Goal: Register for event/course

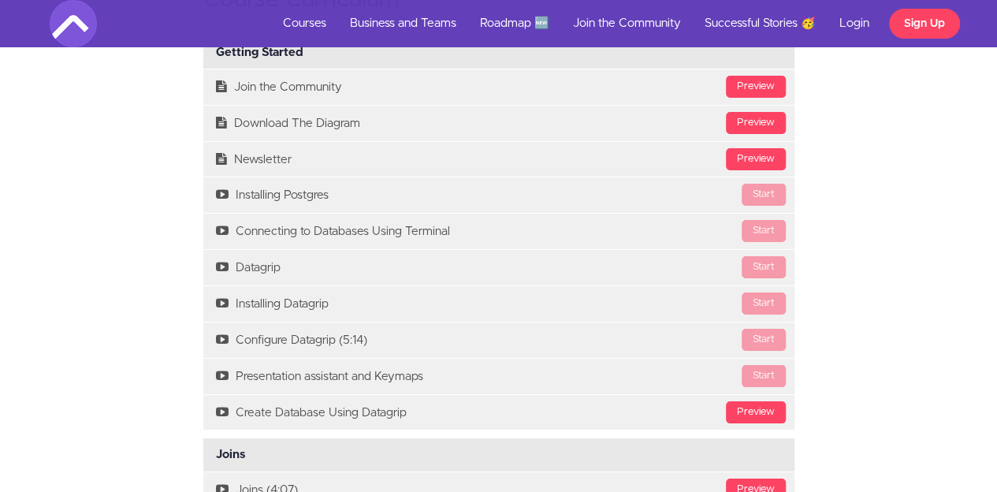
scroll to position [2759, 0]
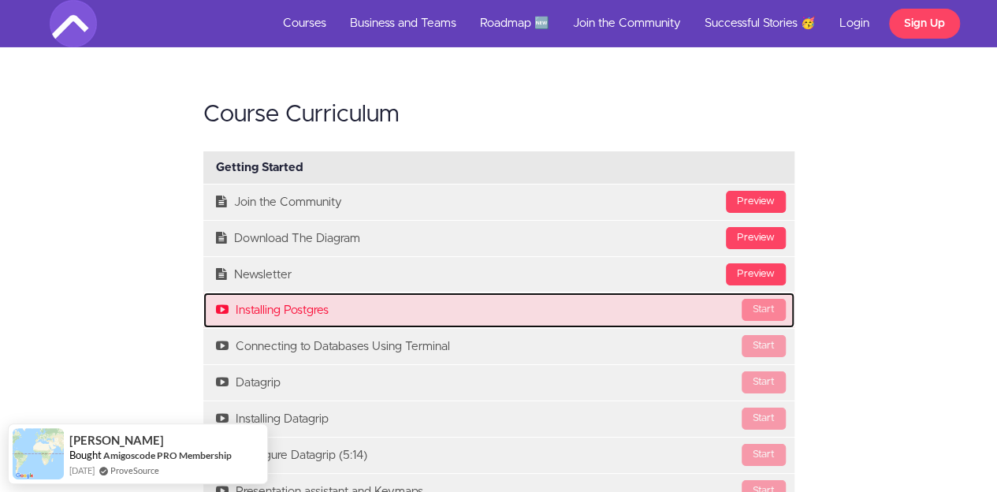
click at [763, 308] on div "Start" at bounding box center [764, 310] width 44 height 22
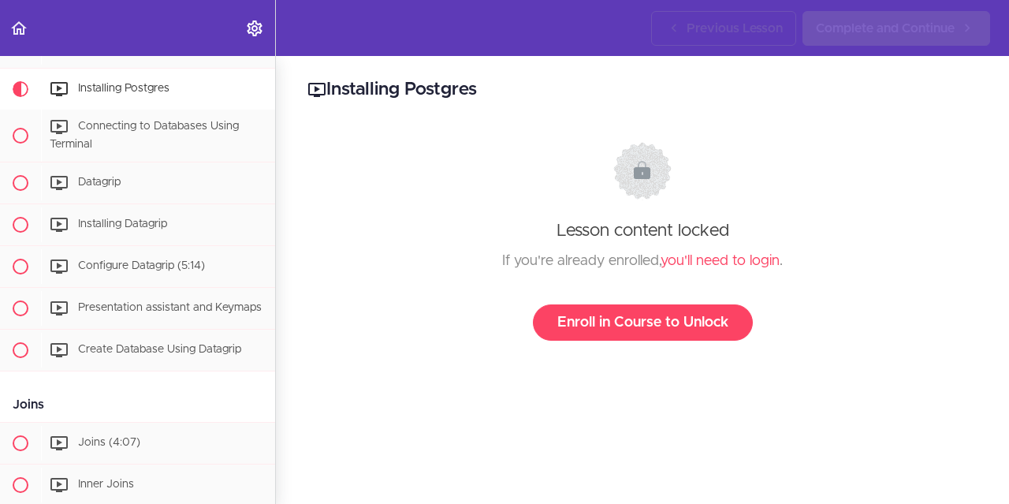
scroll to position [205, 0]
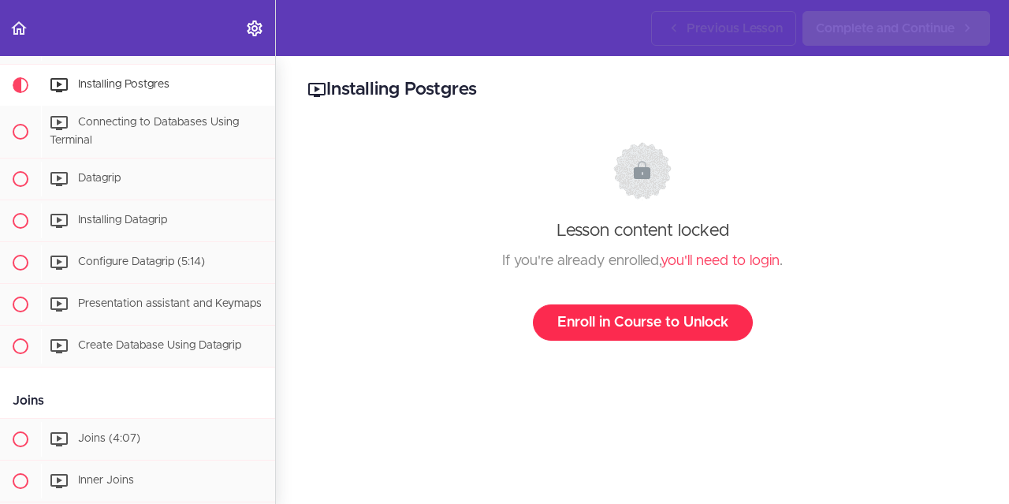
click at [658, 324] on link "Enroll in Course to Unlock" at bounding box center [643, 322] width 220 height 36
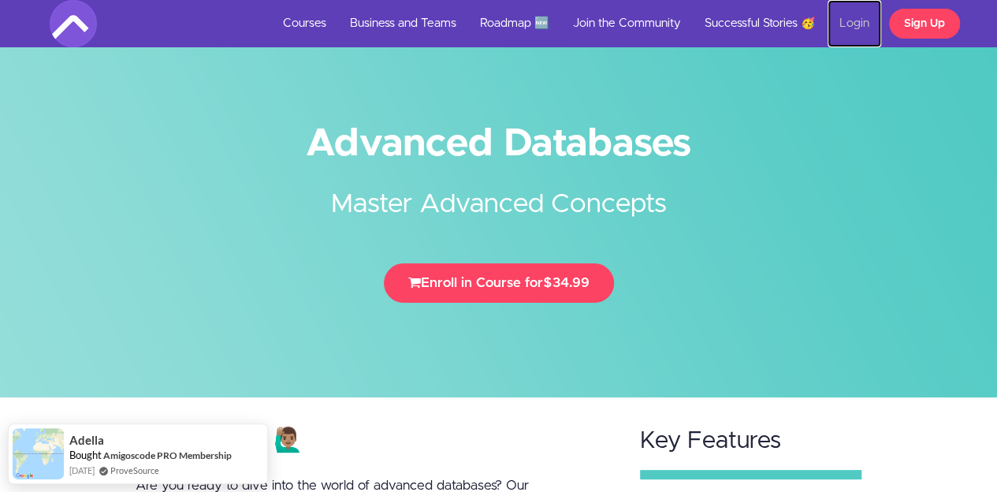
click at [867, 25] on link "Login" at bounding box center [855, 23] width 54 height 47
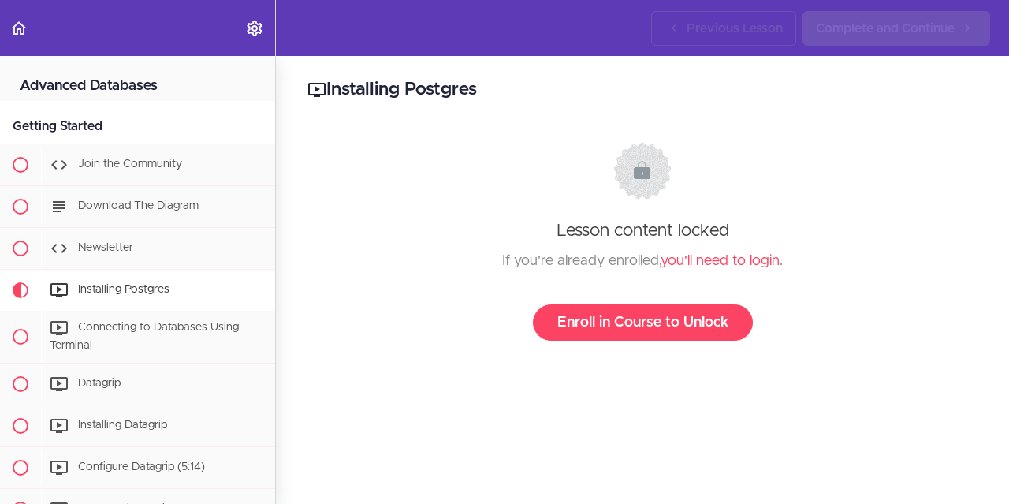
scroll to position [205, 0]
